Goal: Use online tool/utility: Utilize a website feature to perform a specific function

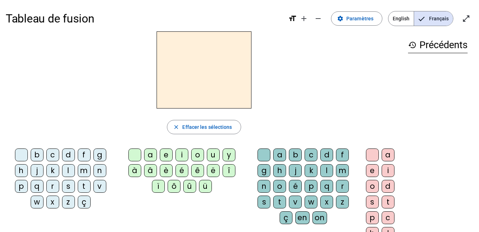
click at [65, 171] on div "l" at bounding box center [68, 170] width 13 height 13
click at [165, 152] on div "e" at bounding box center [166, 155] width 13 height 13
click at [210, 160] on div "u" at bounding box center [213, 155] width 13 height 13
click at [150, 152] on div "a" at bounding box center [150, 155] width 13 height 13
click at [83, 187] on div "t" at bounding box center [84, 186] width 13 height 13
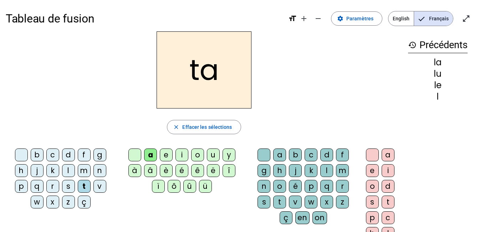
click at [211, 156] on div "u" at bounding box center [213, 155] width 13 height 13
click at [71, 151] on div "d" at bounding box center [68, 155] width 13 height 13
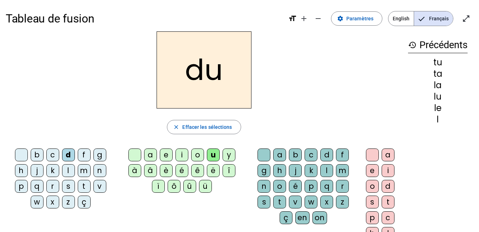
click at [168, 150] on div "e" at bounding box center [166, 155] width 13 height 13
click at [82, 184] on div "t" at bounding box center [84, 186] width 13 height 13
